Goal: Task Accomplishment & Management: Use online tool/utility

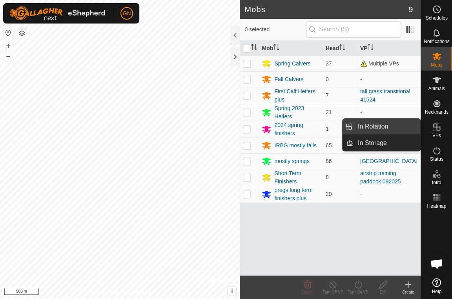
click at [399, 127] on link "In Rotation" at bounding box center [386, 127] width 67 height 16
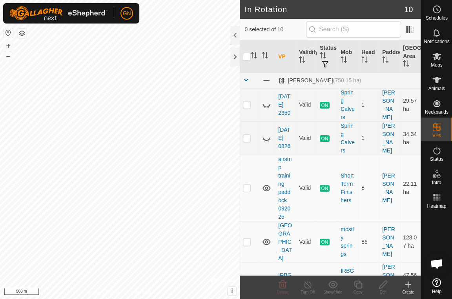
click at [408, 285] on icon at bounding box center [407, 285] width 5 height 0
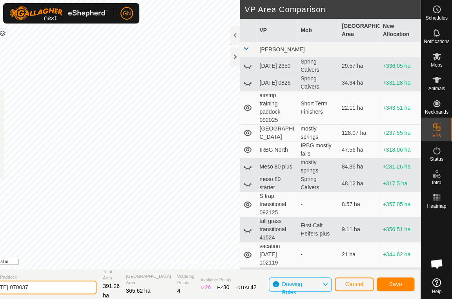
drag, startPoint x: 64, startPoint y: 287, endPoint x: -38, endPoint y: 266, distance: 103.3
click at [0, 281] on input "[DATE] 070037" at bounding box center [42, 288] width 110 height 14
type input "VACATION CREEK"
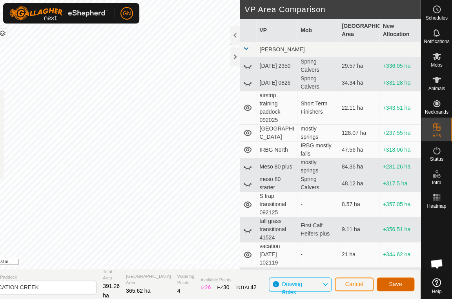
click at [399, 286] on span "Save" at bounding box center [395, 284] width 13 height 6
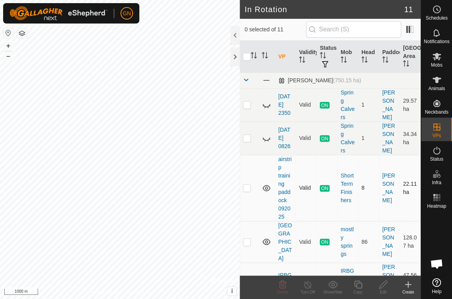
checkbox input "true"
click at [385, 283] on icon at bounding box center [383, 284] width 10 height 9
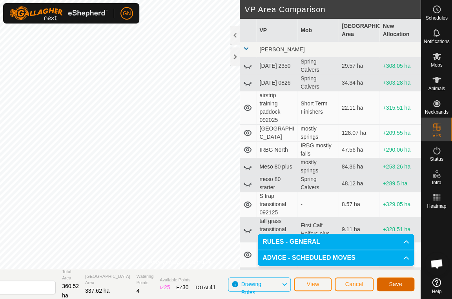
click at [394, 283] on span "Save" at bounding box center [395, 284] width 13 height 6
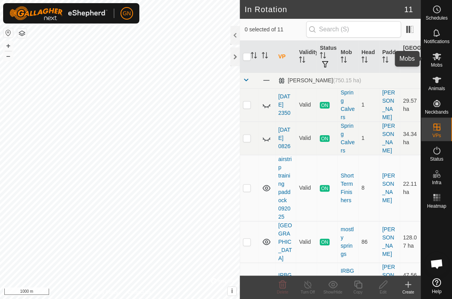
click at [436, 55] on icon at bounding box center [436, 56] width 9 height 7
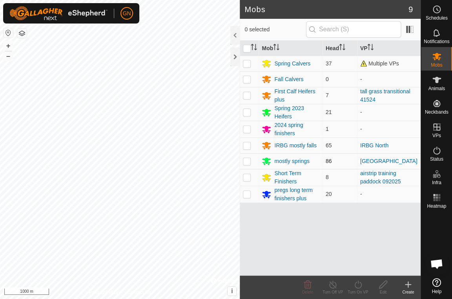
click at [248, 161] on p-checkbox at bounding box center [247, 161] width 8 height 6
checkbox input "true"
click at [359, 285] on icon at bounding box center [358, 284] width 10 height 9
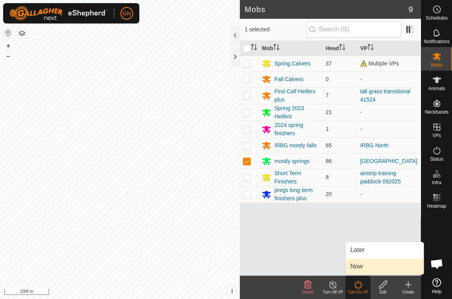
click at [358, 266] on link "Now" at bounding box center [385, 267] width 78 height 16
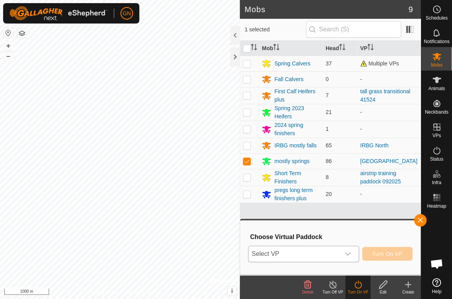
click at [346, 255] on icon "dropdown trigger" at bounding box center [347, 254] width 5 height 3
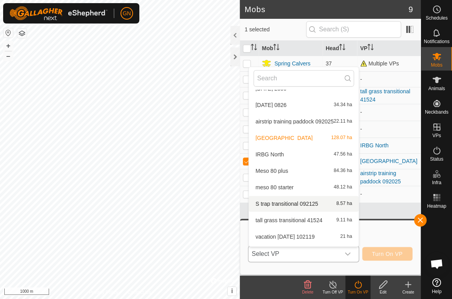
scroll to position [42, 0]
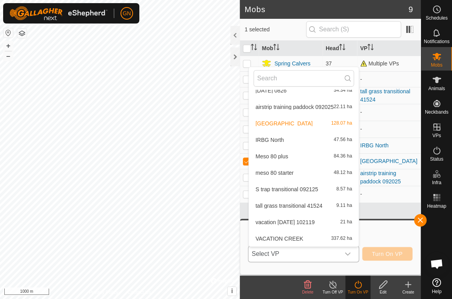
click at [300, 237] on li "VACATION CREEK 337.62 ha" at bounding box center [304, 239] width 110 height 16
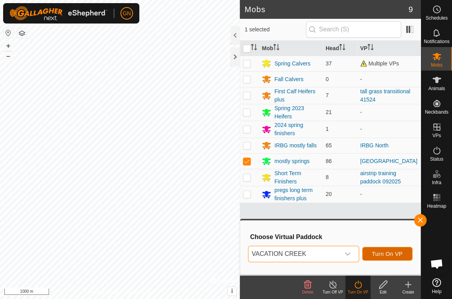
click at [377, 253] on span "Turn On VP" at bounding box center [387, 254] width 31 height 6
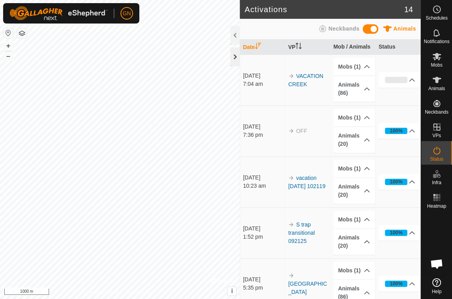
click at [235, 58] on div at bounding box center [234, 56] width 9 height 19
